Goal: Task Accomplishment & Management: Manage account settings

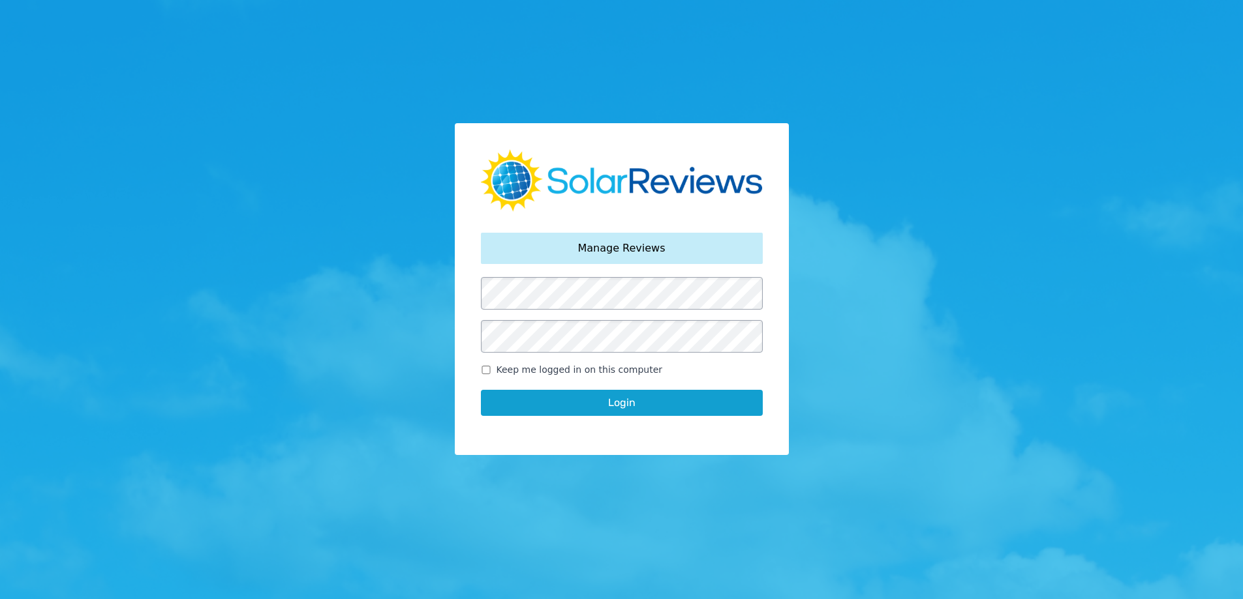
click at [663, 399] on button "Login" at bounding box center [622, 403] width 282 height 26
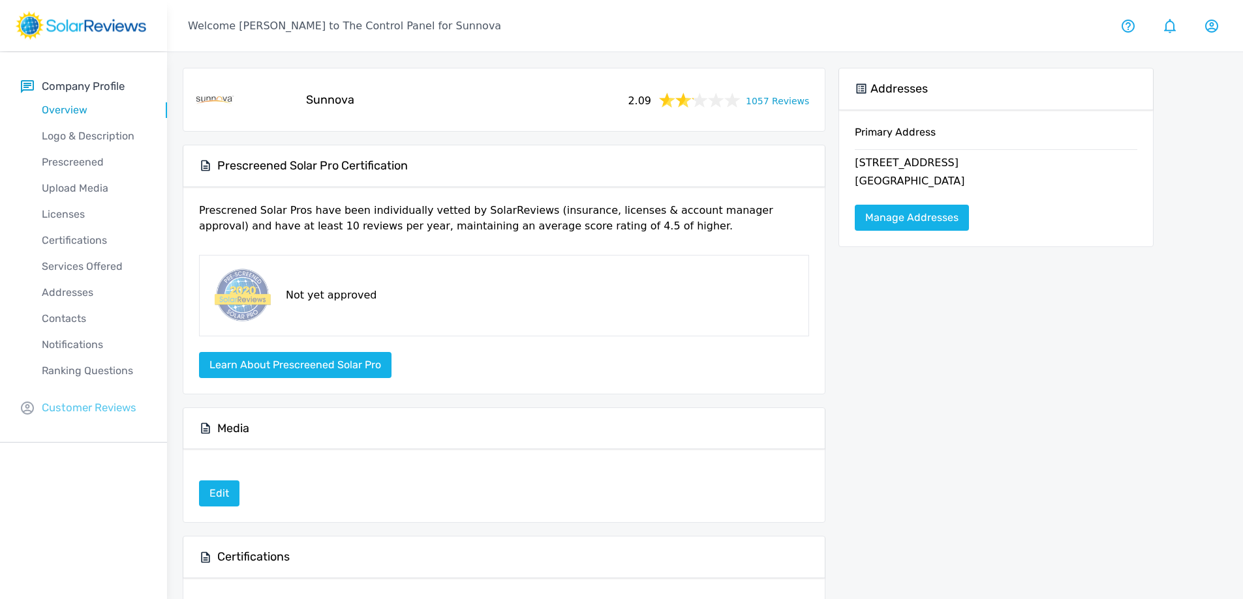
click at [83, 407] on p "Customer Reviews" at bounding box center [89, 408] width 95 height 16
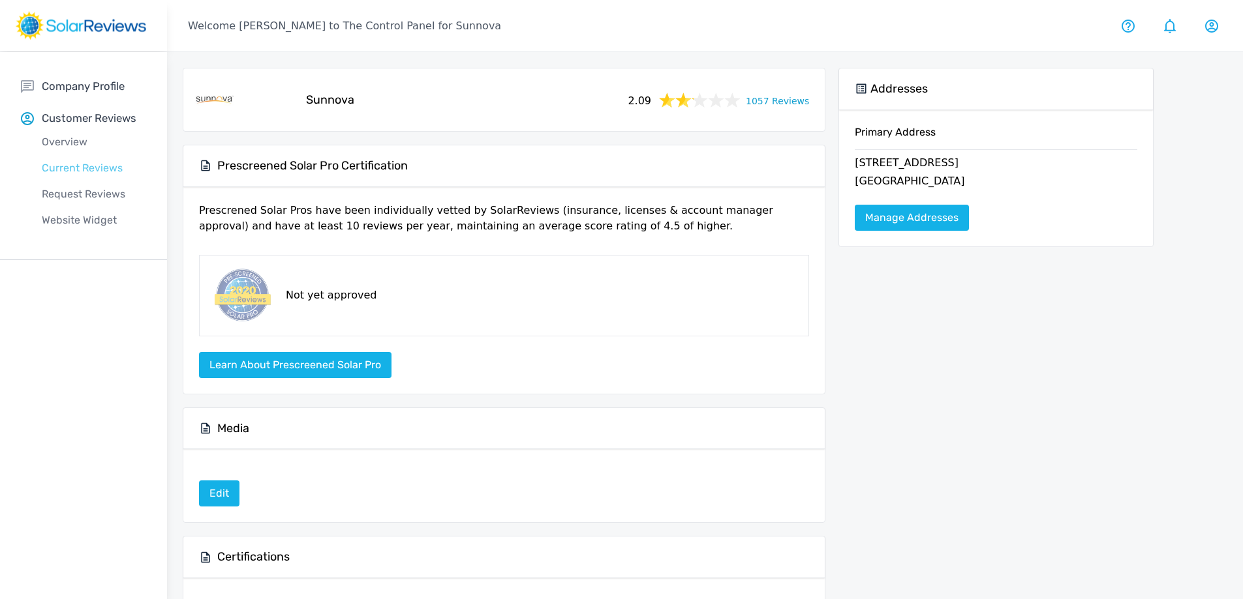
click at [108, 163] on p "Current Reviews" at bounding box center [94, 168] width 146 height 16
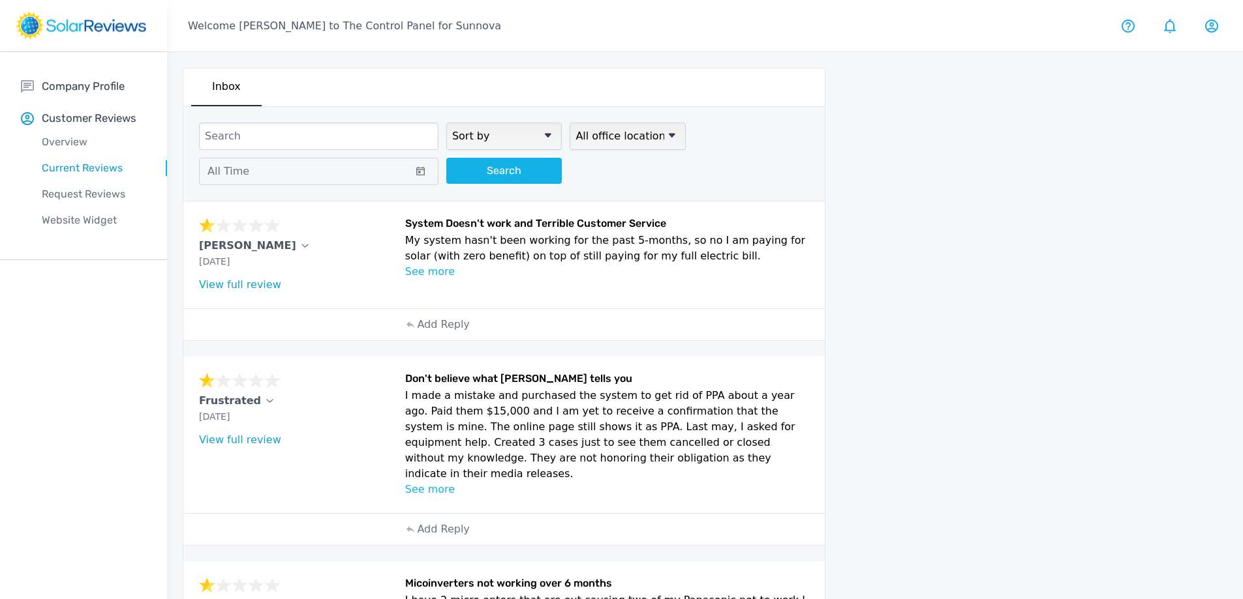
click at [437, 269] on p "See more" at bounding box center [607, 272] width 404 height 16
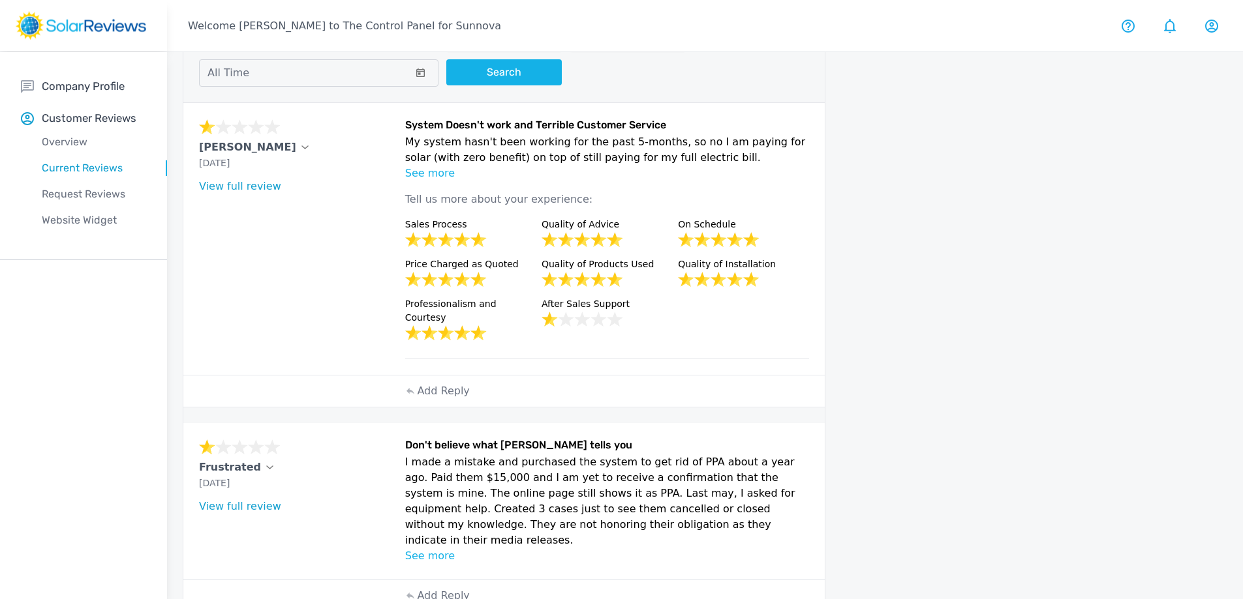
scroll to position [130, 0]
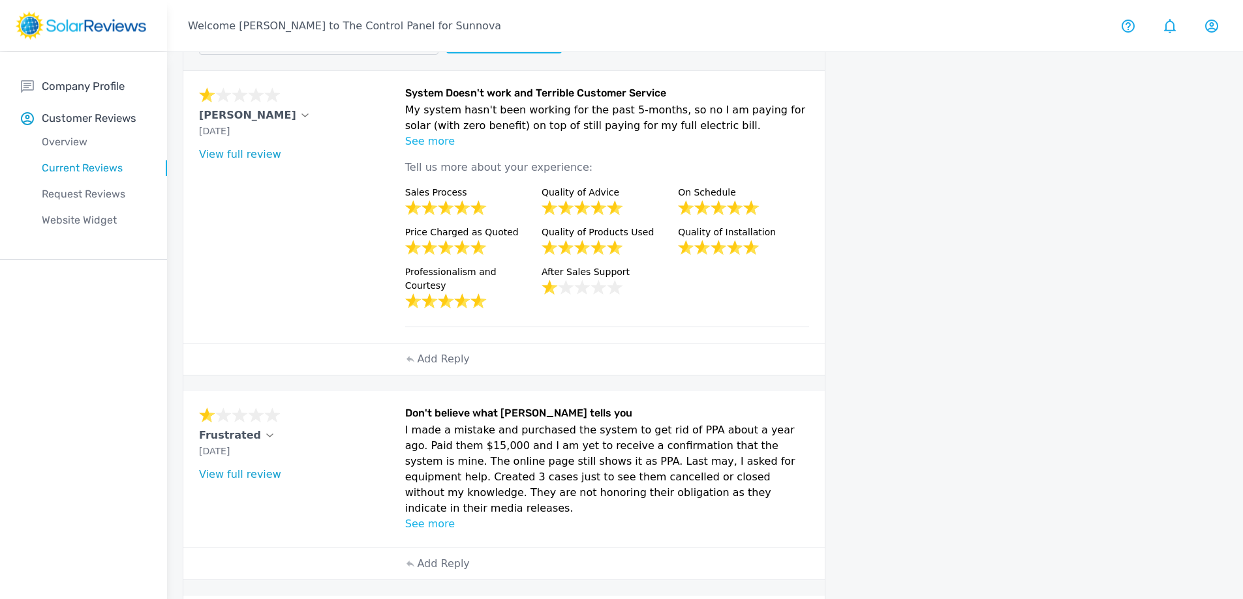
click at [436, 517] on p "See more" at bounding box center [607, 525] width 404 height 16
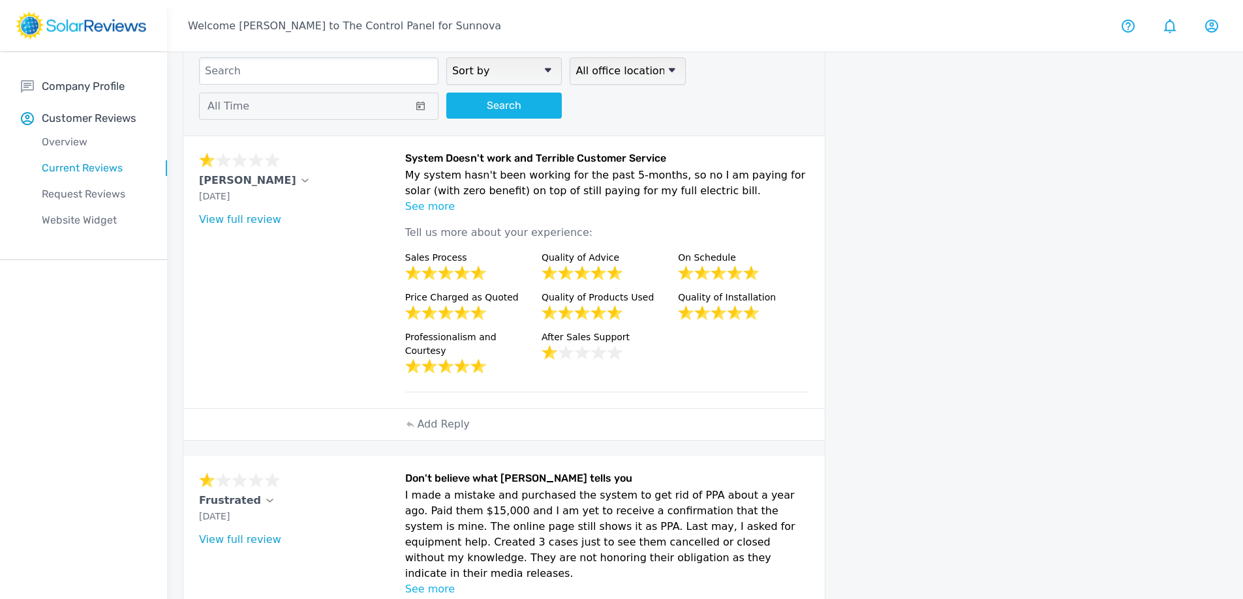
drag, startPoint x: 1062, startPoint y: 325, endPoint x: 1068, endPoint y: 334, distance: 10.3
